Goal: Transaction & Acquisition: Purchase product/service

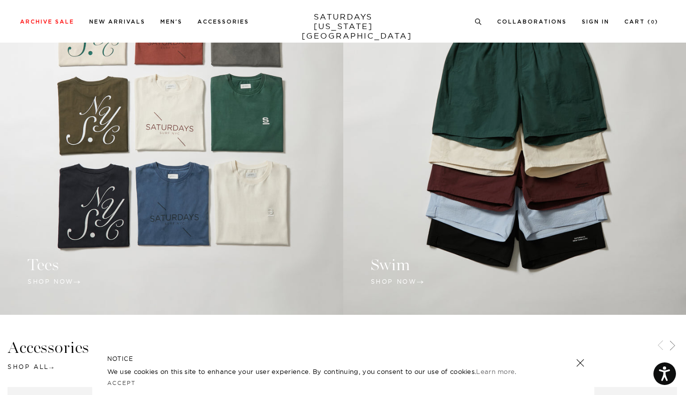
scroll to position [846, 0]
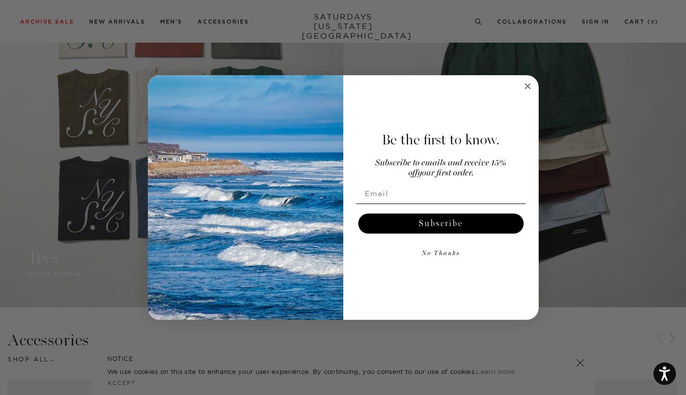
click at [526, 85] on circle "Close dialog" at bounding box center [527, 87] width 12 height 12
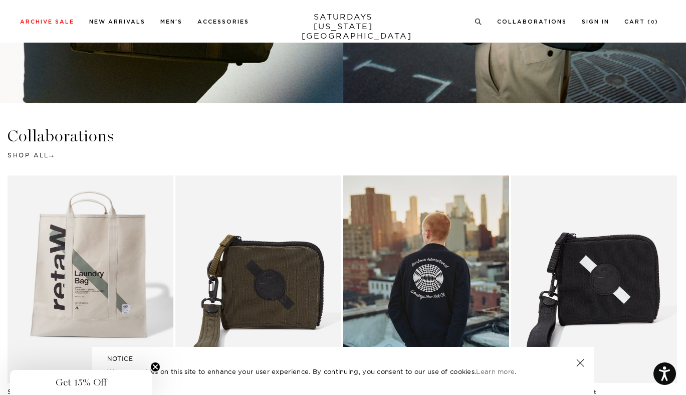
scroll to position [1950, 0]
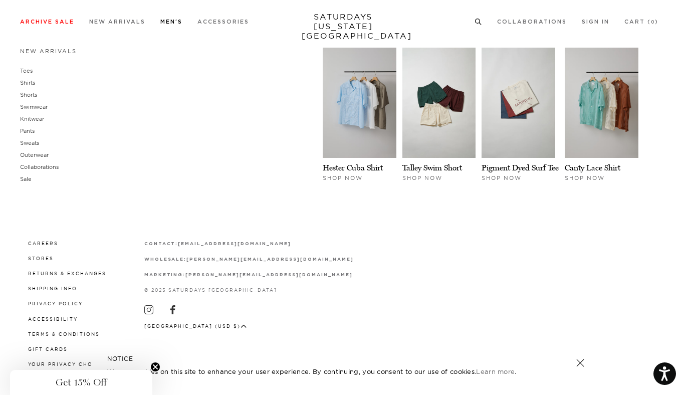
click at [173, 20] on link "Men's" at bounding box center [171, 22] width 22 height 6
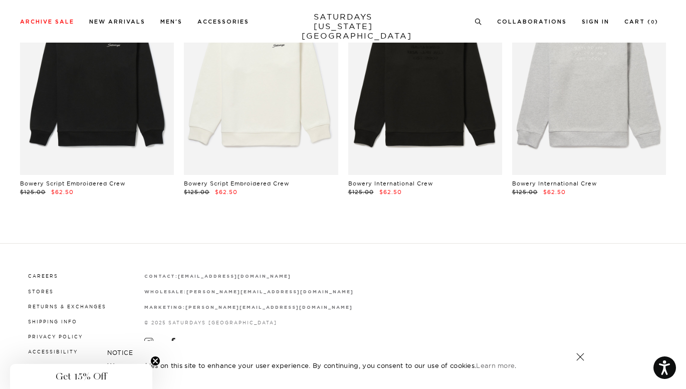
scroll to position [7864, 0]
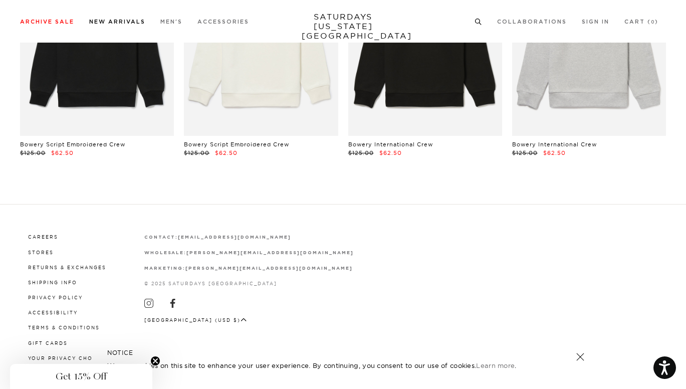
click at [130, 20] on link "New Arrivals" at bounding box center [117, 22] width 56 height 6
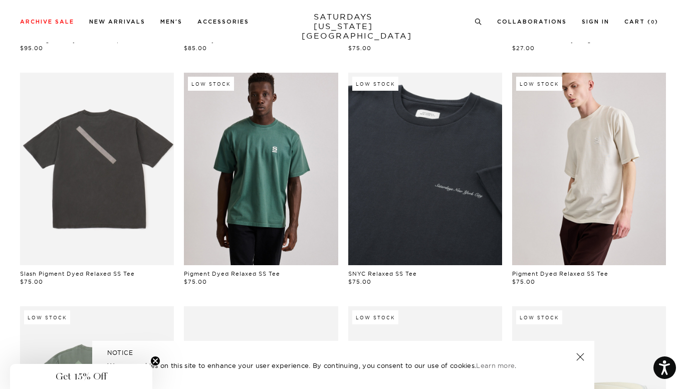
scroll to position [469, 0]
